Goal: Check status: Check status

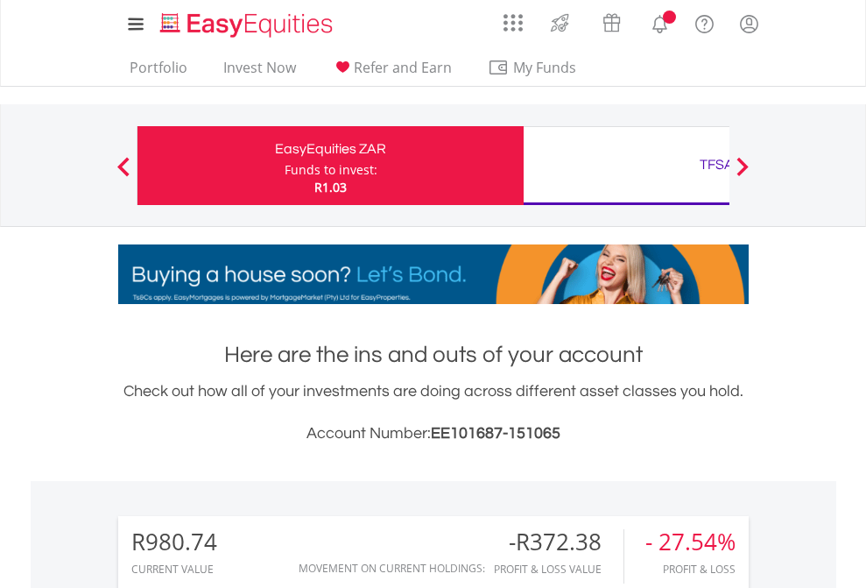
click at [285, 166] on div "Funds to invest:" at bounding box center [331, 170] width 93 height 18
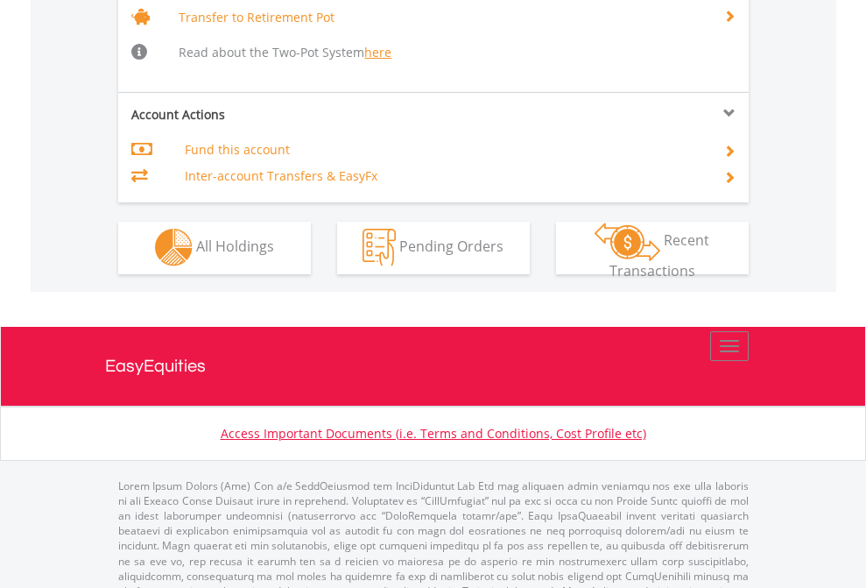
scroll to position [1740, 0]
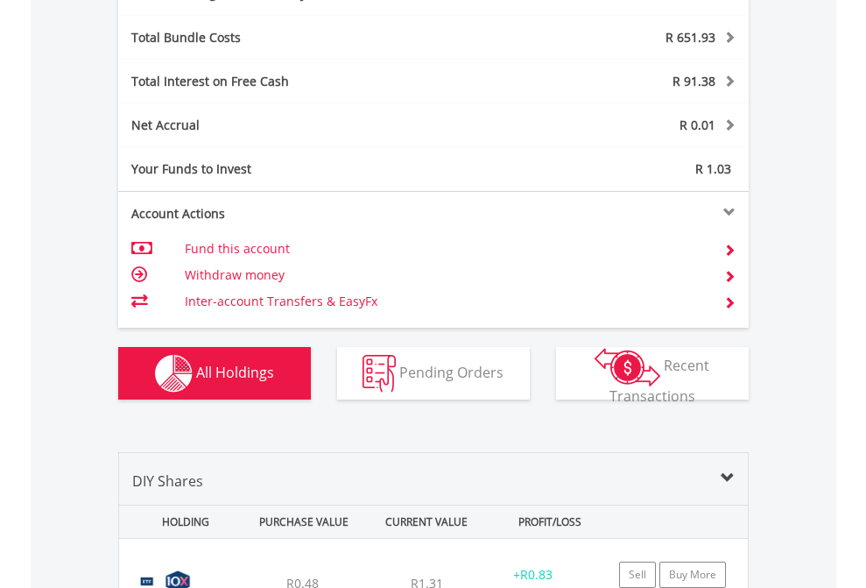
scroll to position [2088, 0]
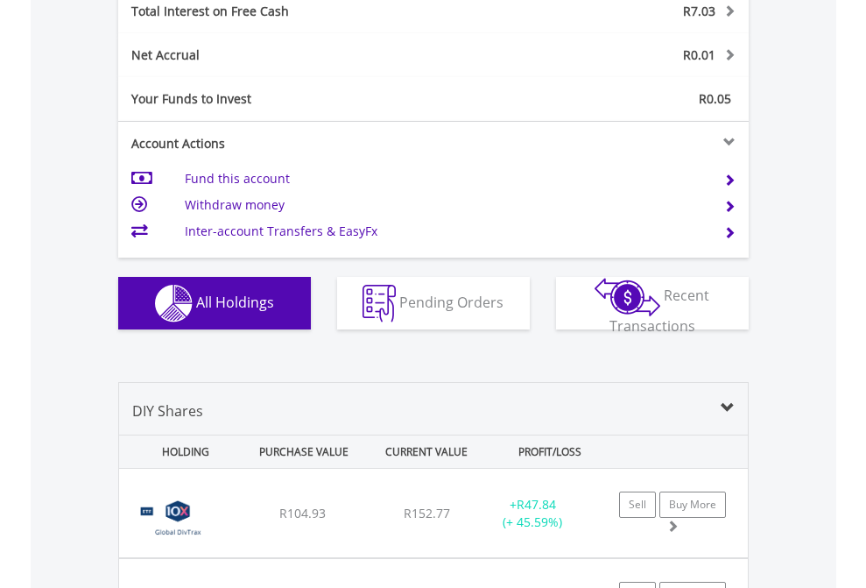
scroll to position [2018, 0]
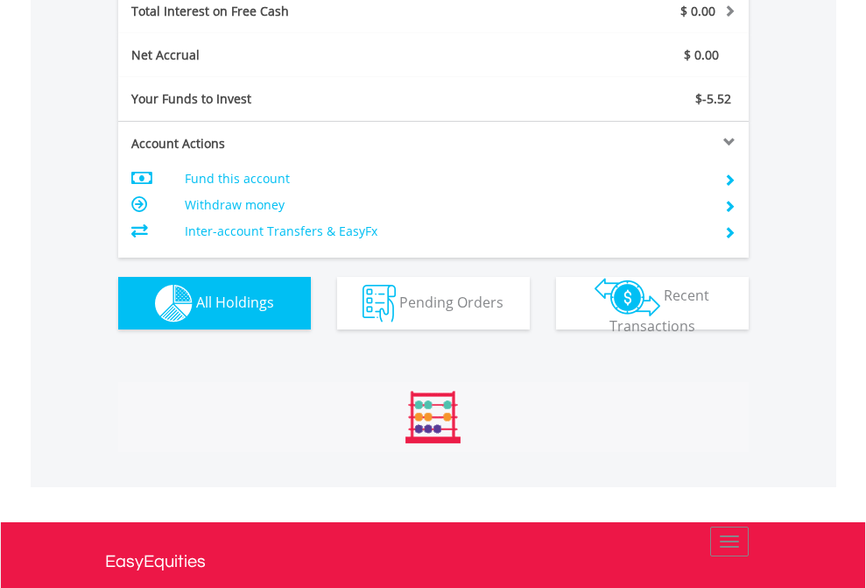
scroll to position [2018, 0]
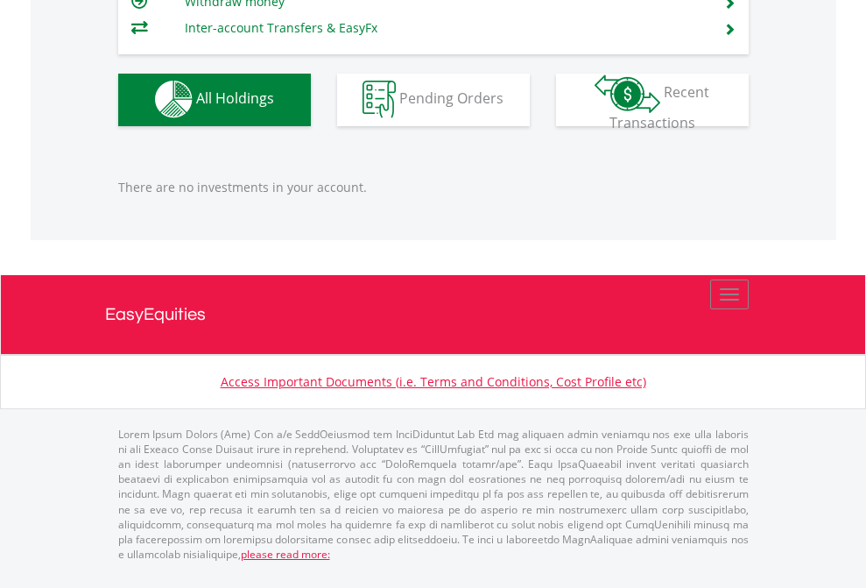
scroll to position [168, 275]
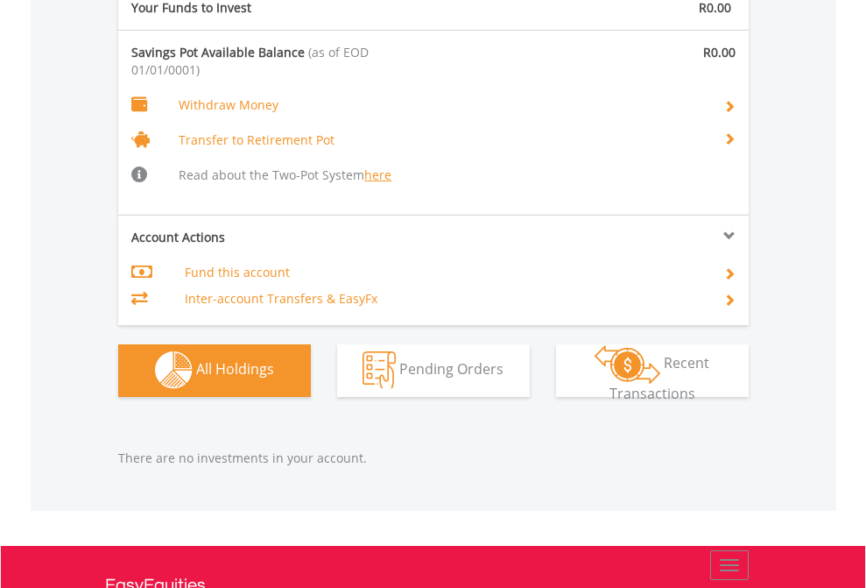
scroll to position [1836, 0]
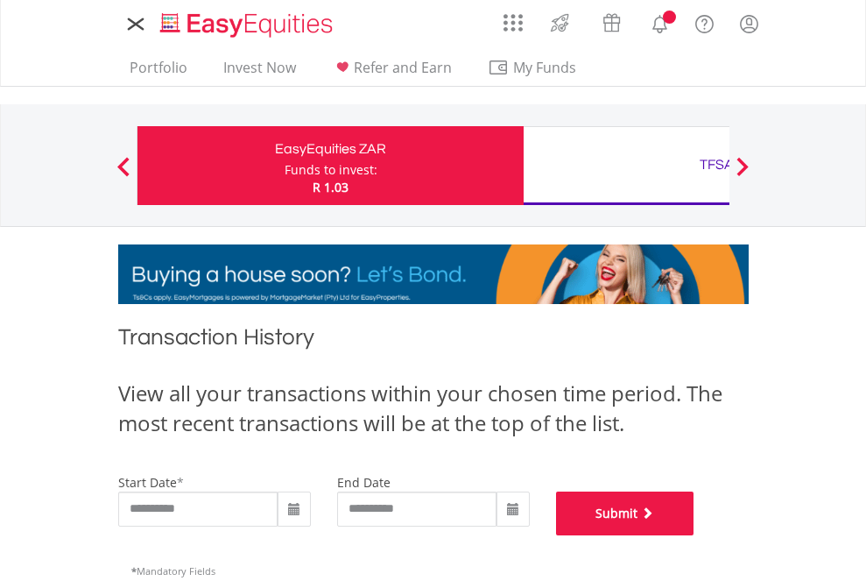
click at [694, 535] on button "Submit" at bounding box center [625, 513] width 138 height 44
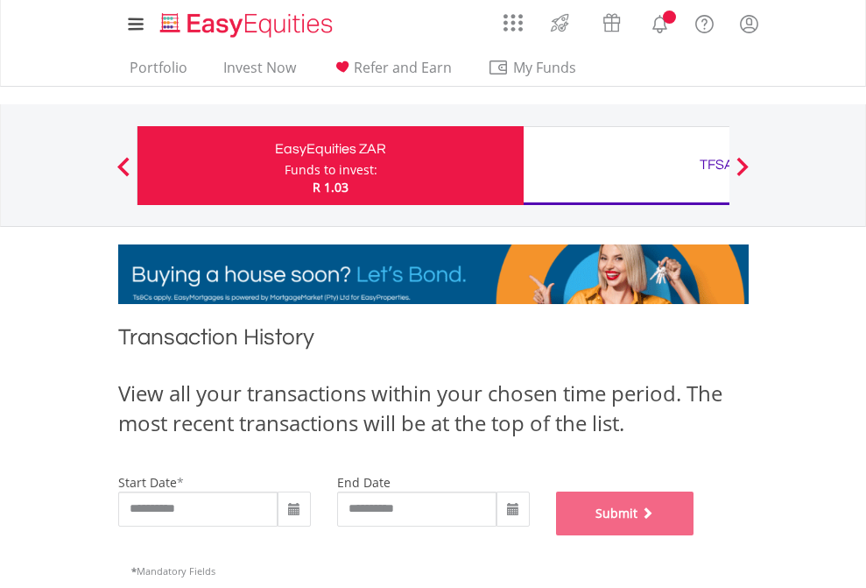
scroll to position [710, 0]
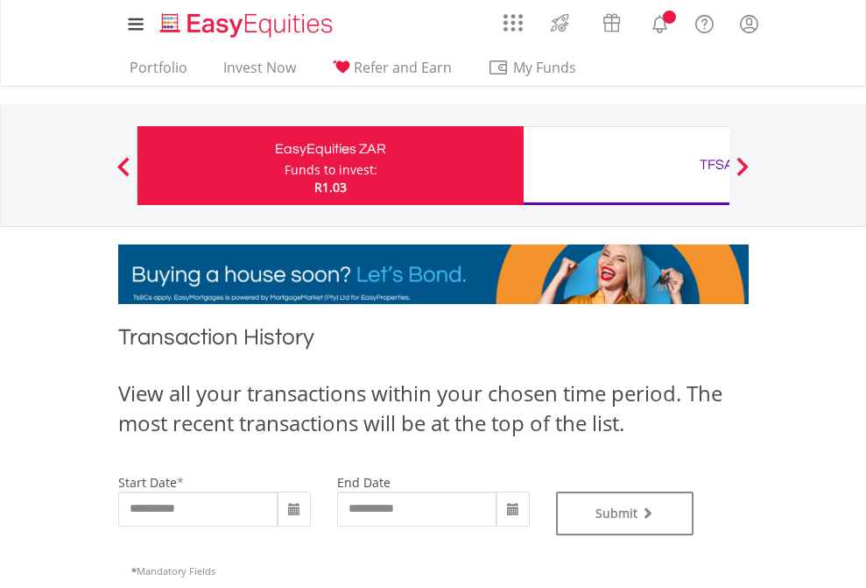
click at [626, 166] on div "TFSA" at bounding box center [716, 164] width 365 height 25
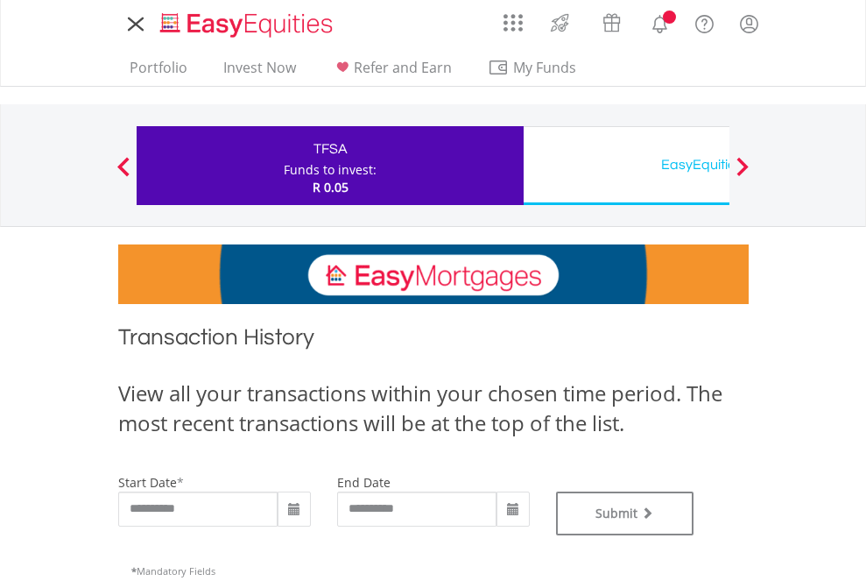
type input "**********"
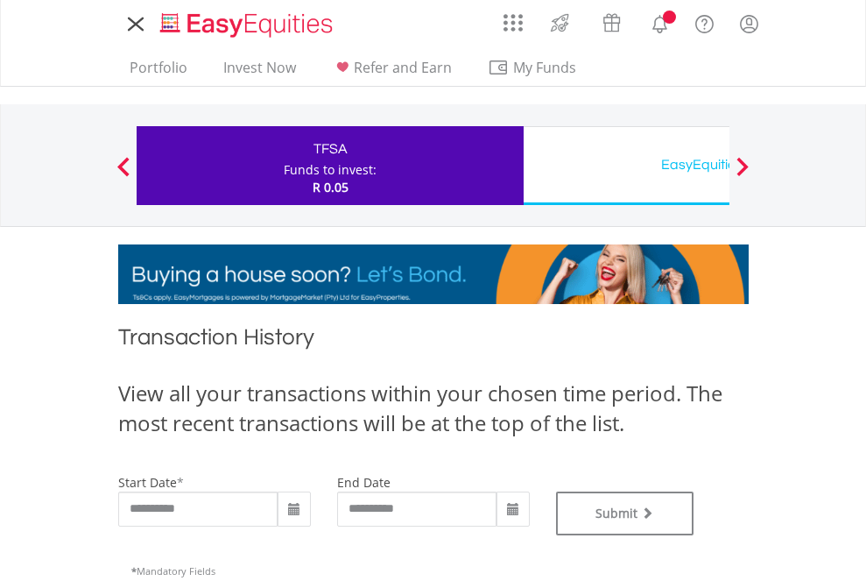
type input "**********"
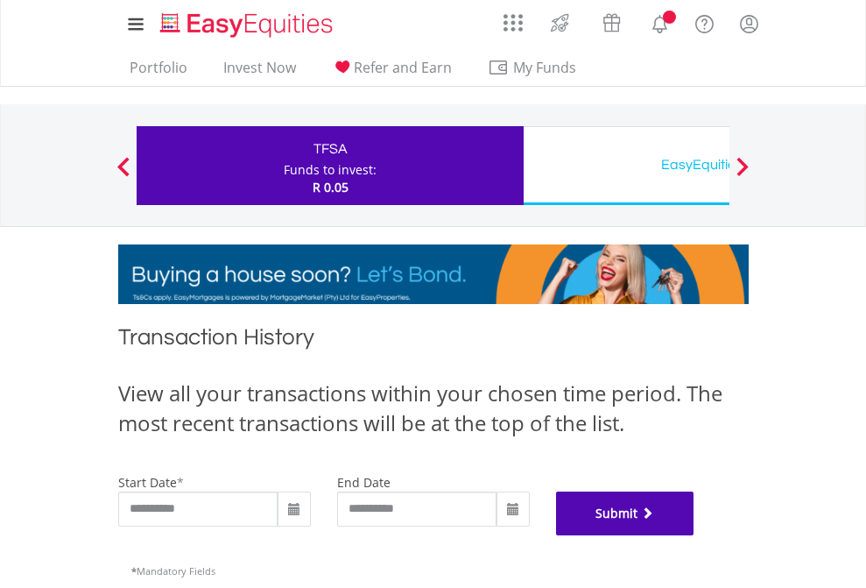
click at [694, 535] on button "Submit" at bounding box center [625, 513] width 138 height 44
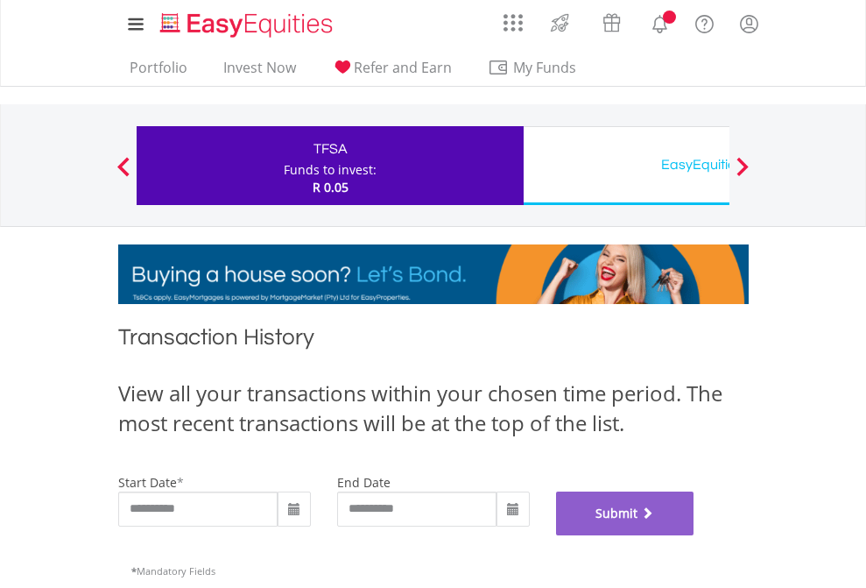
scroll to position [710, 0]
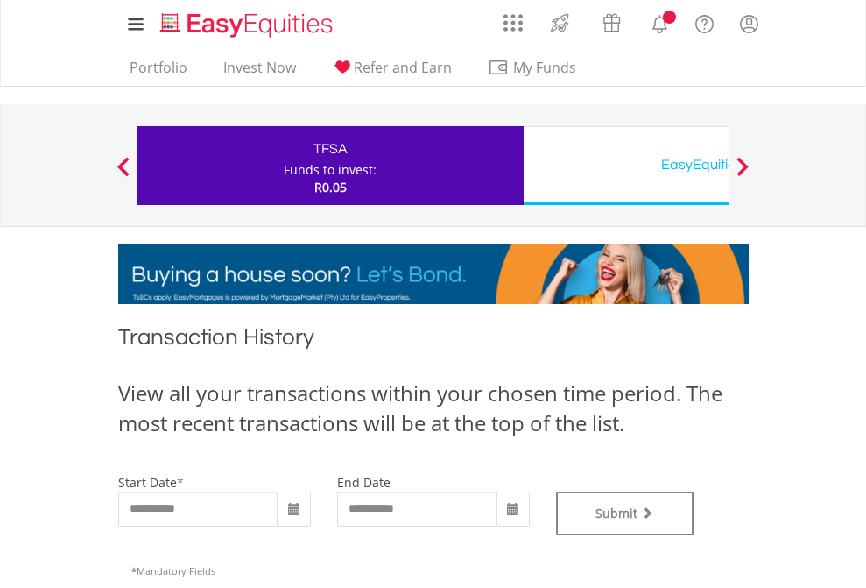
click at [626, 166] on div "EasyEquities USD" at bounding box center [716, 164] width 365 height 25
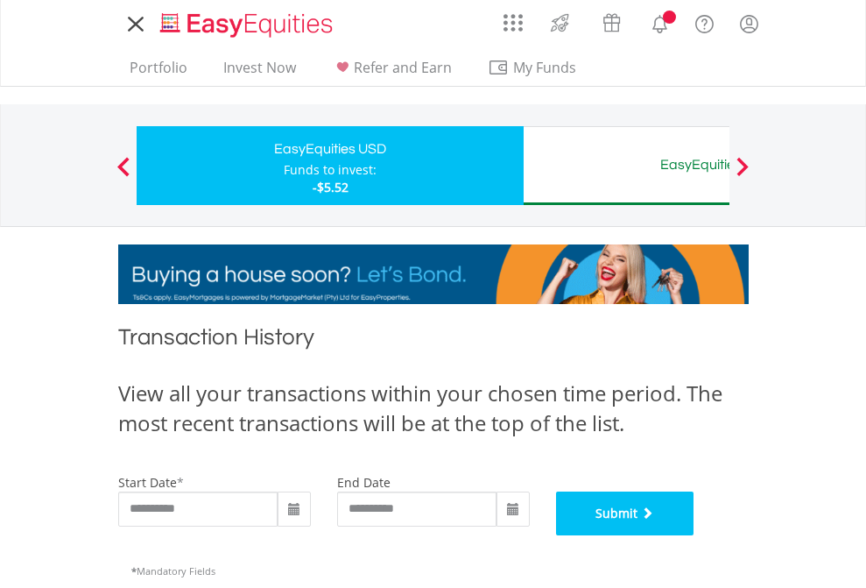
click at [694, 535] on button "Submit" at bounding box center [625, 513] width 138 height 44
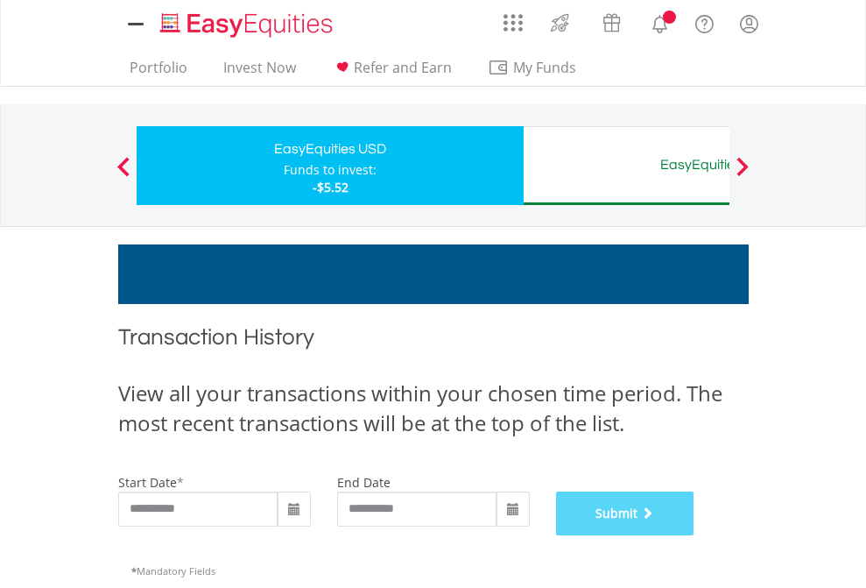
scroll to position [710, 0]
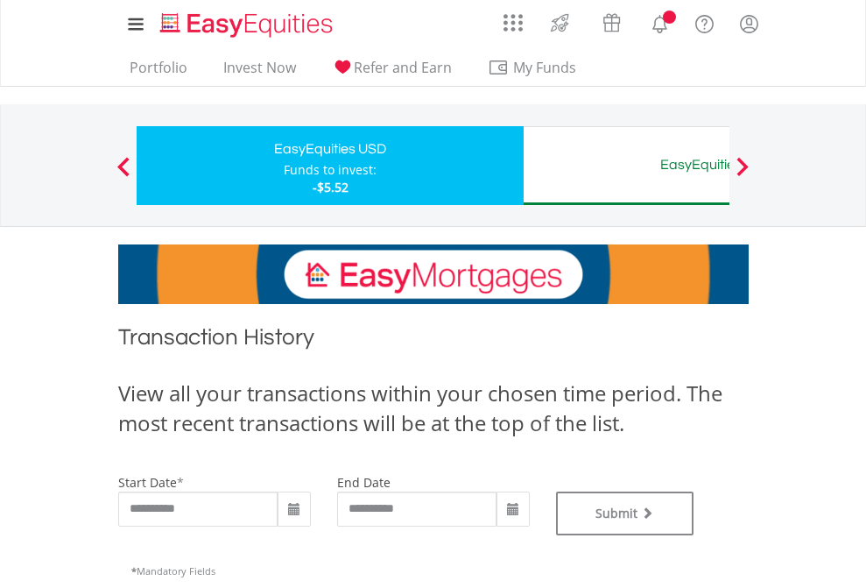
click at [626, 166] on div "EasyEquities AUD" at bounding box center [716, 164] width 365 height 25
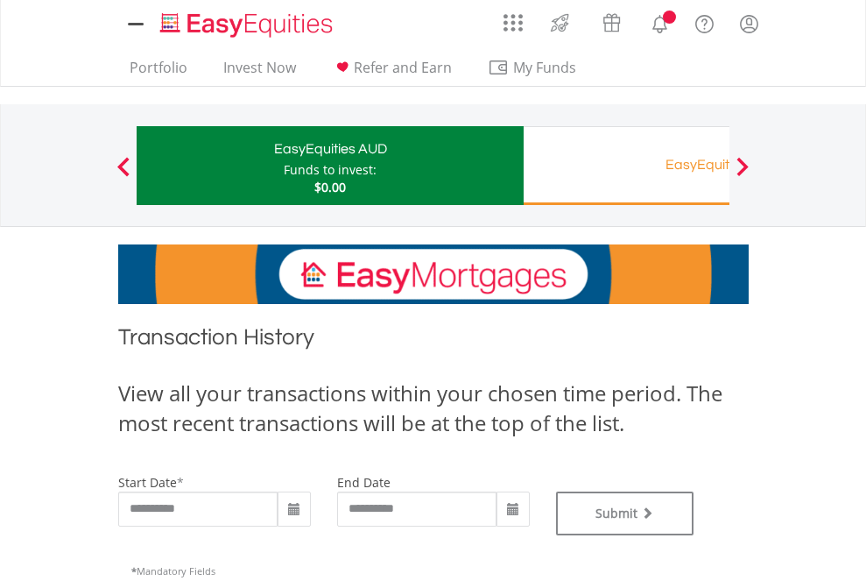
type input "**********"
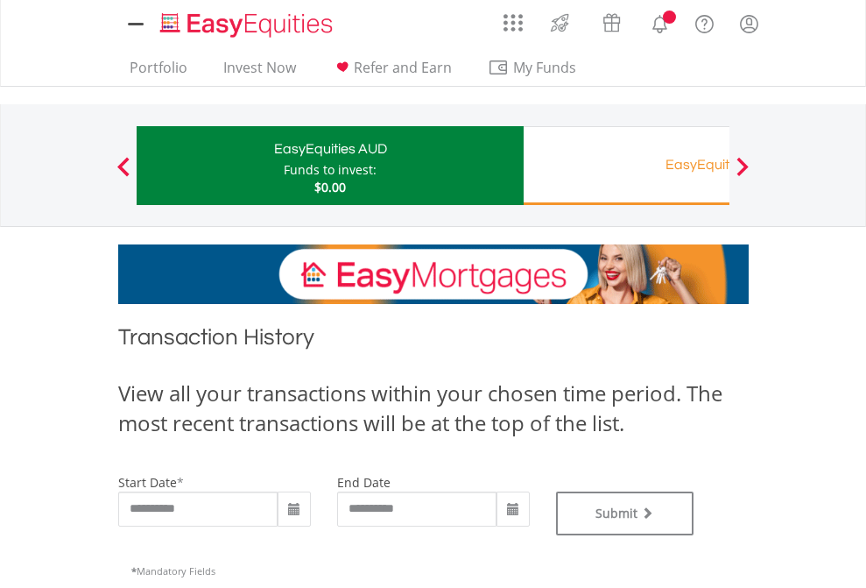
type input "**********"
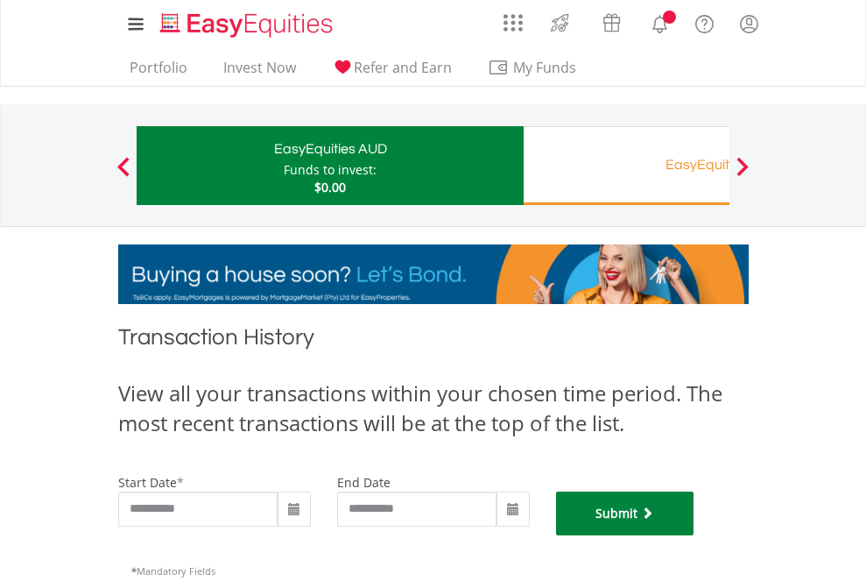
click at [694, 535] on button "Submit" at bounding box center [625, 513] width 138 height 44
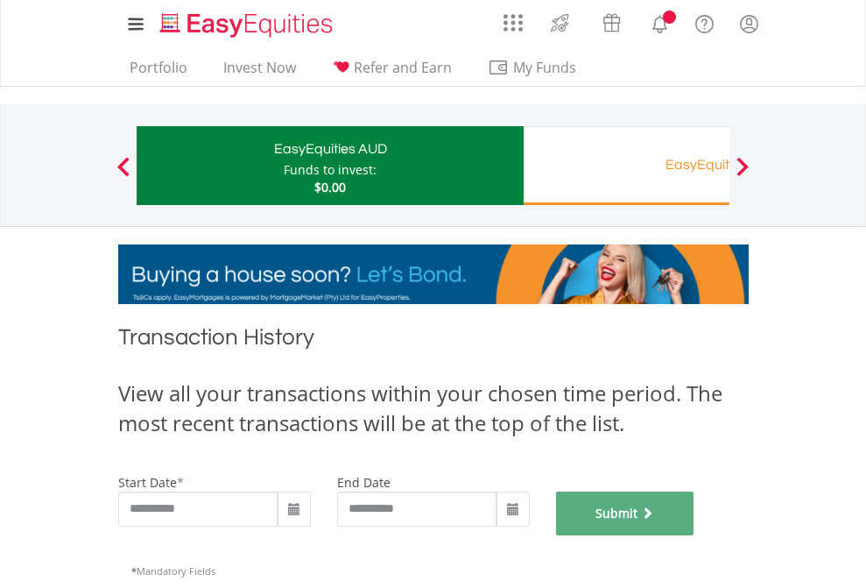
scroll to position [710, 0]
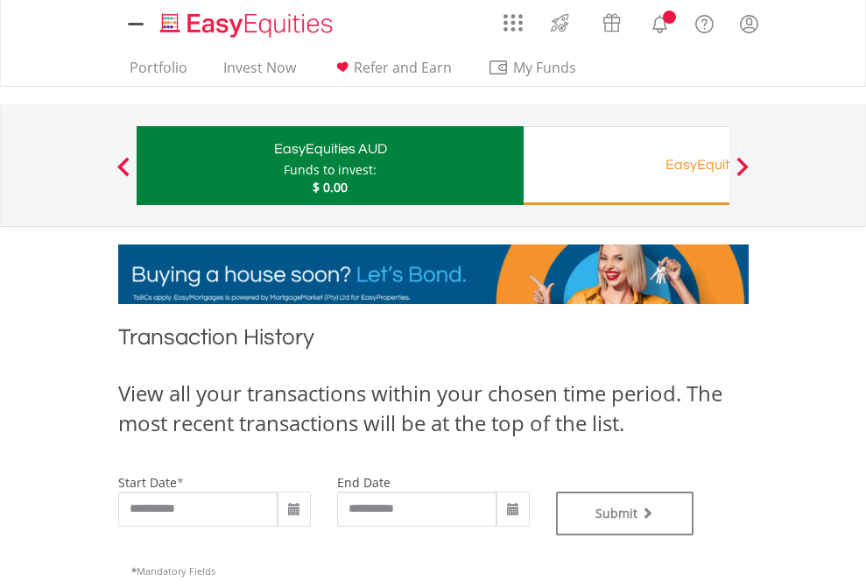
click at [626, 166] on div "EasyEquities RA" at bounding box center [716, 164] width 365 height 25
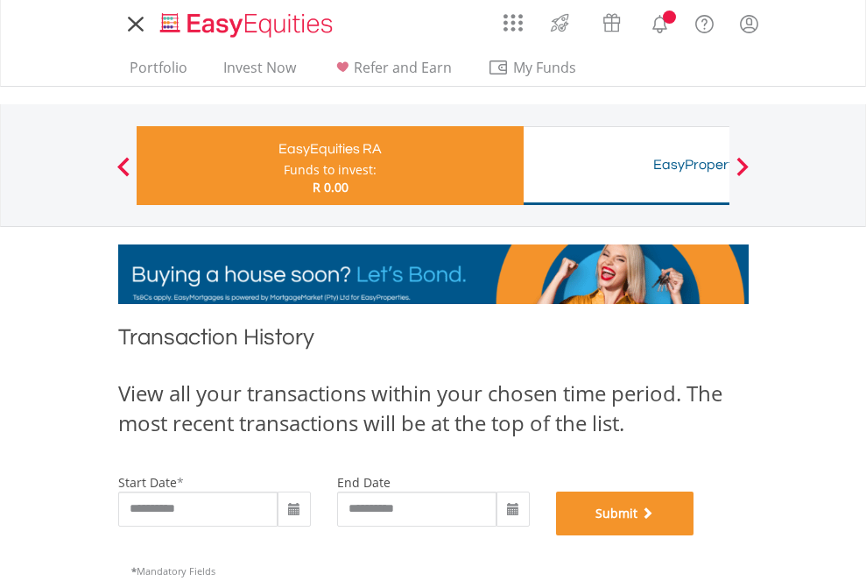
click at [694, 535] on button "Submit" at bounding box center [625, 513] width 138 height 44
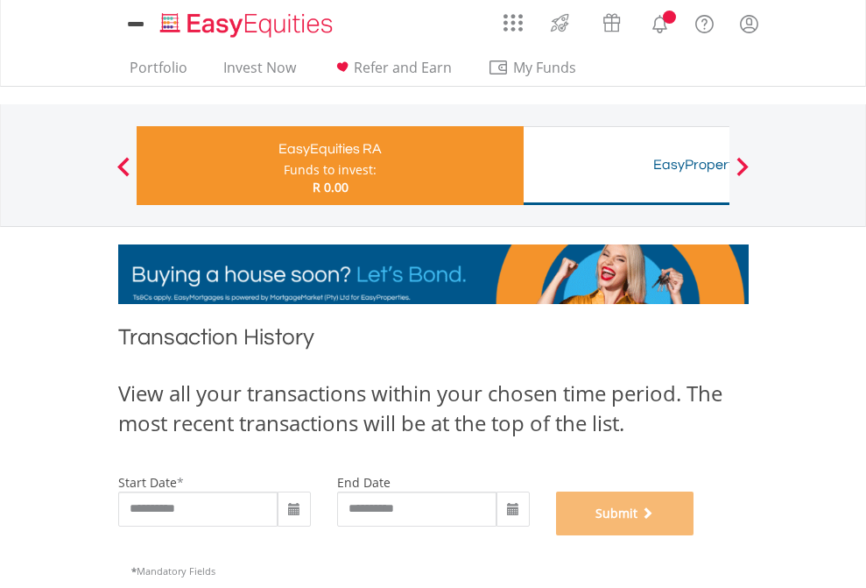
scroll to position [710, 0]
